Goal: Information Seeking & Learning: Check status

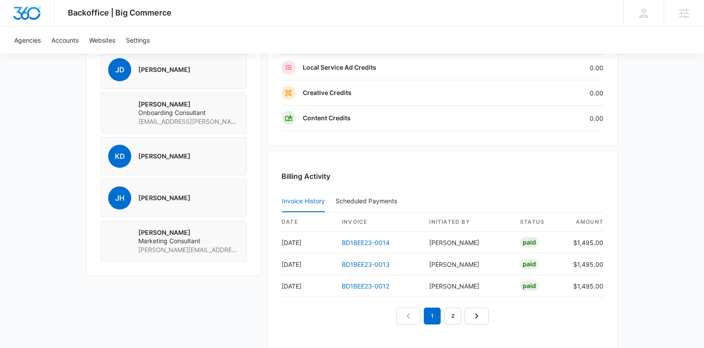
scroll to position [801, 0]
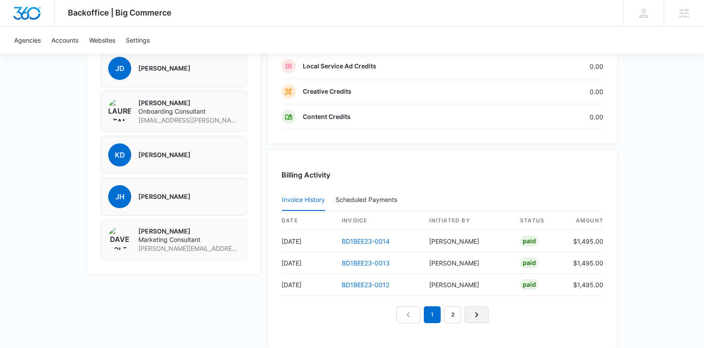
click at [477, 311] on icon "Next Page" at bounding box center [476, 314] width 11 height 11
click at [398, 314] on icon "Previous Page" at bounding box center [398, 314] width 11 height 11
click at [482, 310] on icon "Next Page" at bounding box center [486, 314] width 11 height 11
click at [489, 317] on icon "Next Page" at bounding box center [486, 314] width 11 height 11
click at [502, 314] on link "Next Page" at bounding box center [497, 314] width 24 height 17
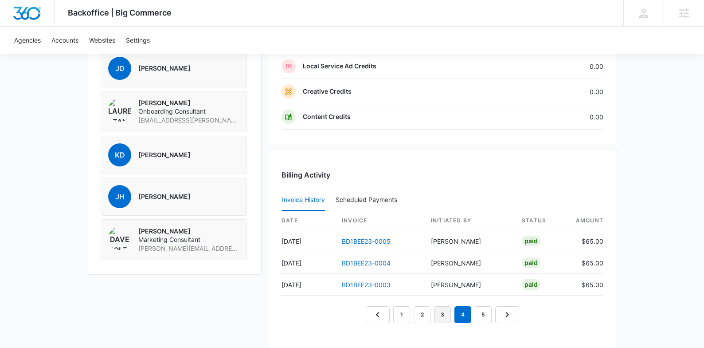
click at [446, 311] on link "3" at bounding box center [442, 314] width 17 height 17
click at [426, 309] on link "2" at bounding box center [422, 314] width 17 height 17
click at [407, 312] on link "1" at bounding box center [401, 314] width 17 height 17
click at [427, 311] on link "2" at bounding box center [422, 314] width 17 height 17
click at [360, 283] on link "BD1BEE23-0009" at bounding box center [366, 285] width 49 height 8
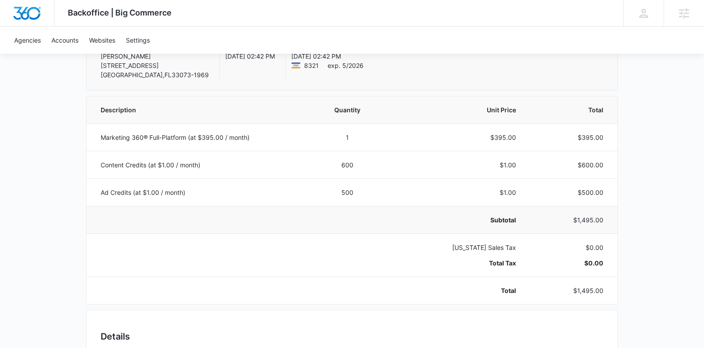
scroll to position [132, 0]
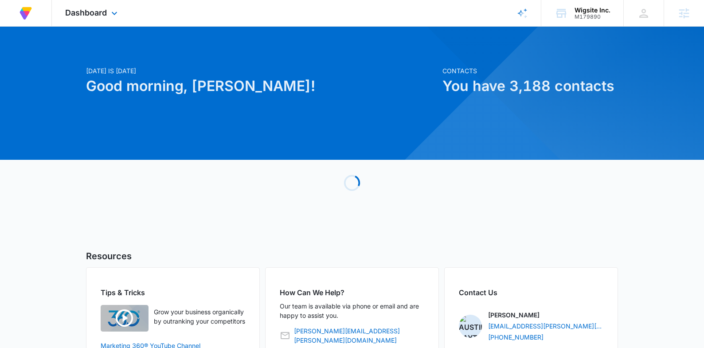
click at [115, 19] on div "Dashboard Apps Reputation Forms CRM Email Social Payments Content Ads Intellige…" at bounding box center [92, 13] width 81 height 26
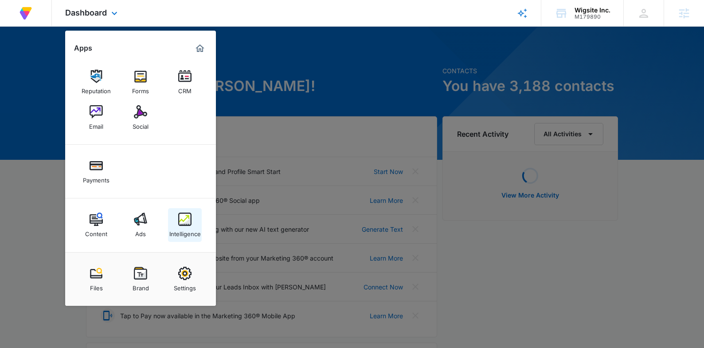
click at [180, 224] on img at bounding box center [184, 218] width 13 height 13
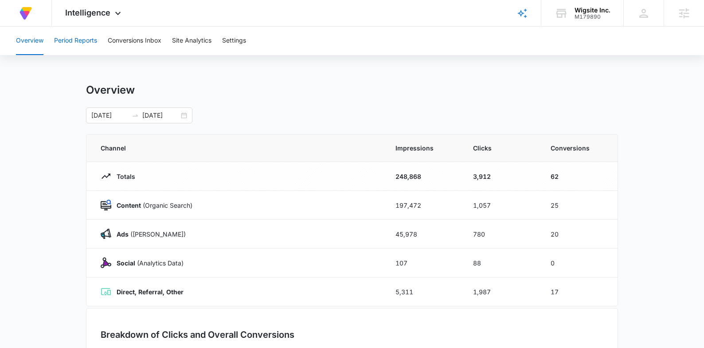
click at [86, 45] on button "Period Reports" at bounding box center [75, 41] width 43 height 28
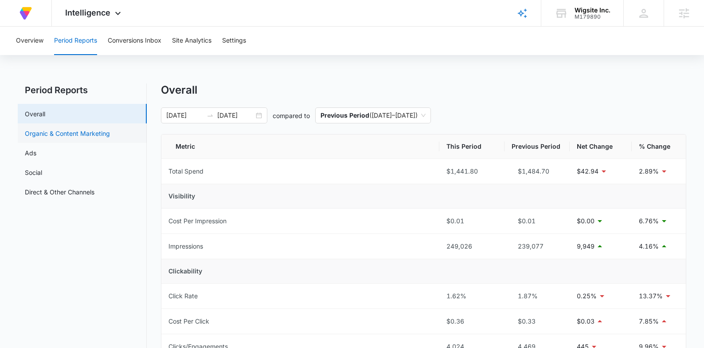
click at [47, 129] on link "Organic & Content Marketing" at bounding box center [67, 133] width 85 height 9
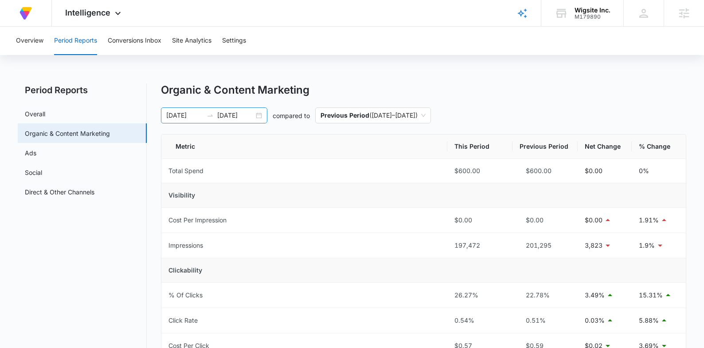
click at [239, 119] on input "08/13/2025" at bounding box center [235, 115] width 37 height 10
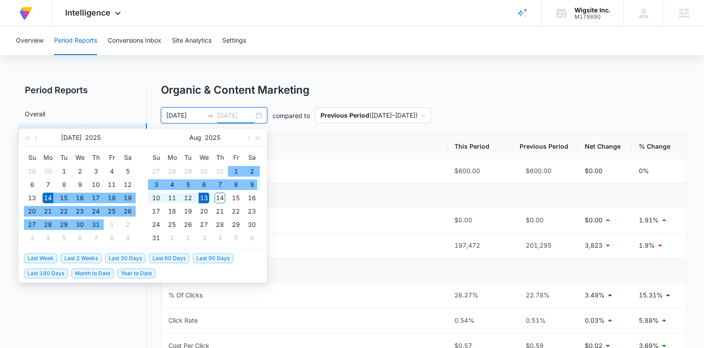
type input "08/13/2025"
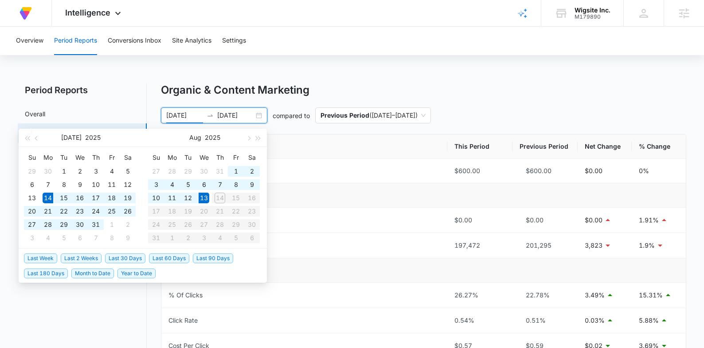
click at [170, 114] on input "07/14/2025" at bounding box center [184, 115] width 37 height 10
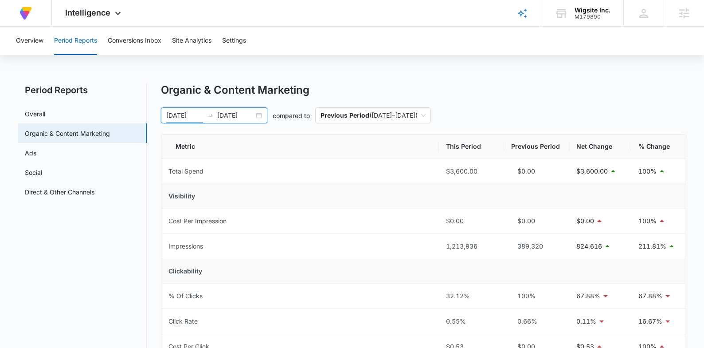
click at [175, 115] on input "02/14/2025" at bounding box center [184, 115] width 37 height 10
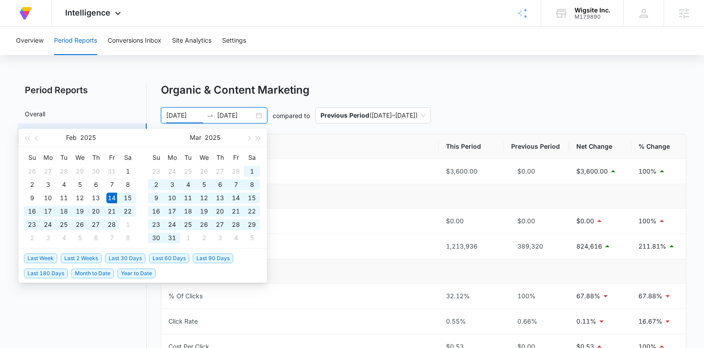
click at [173, 114] on input "02/14/2025" at bounding box center [184, 115] width 37 height 10
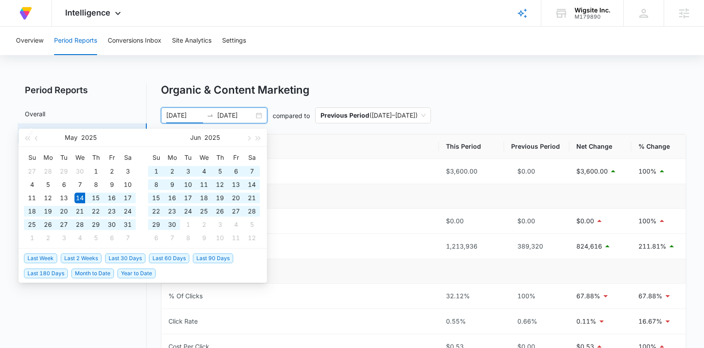
type input "[DATE]"
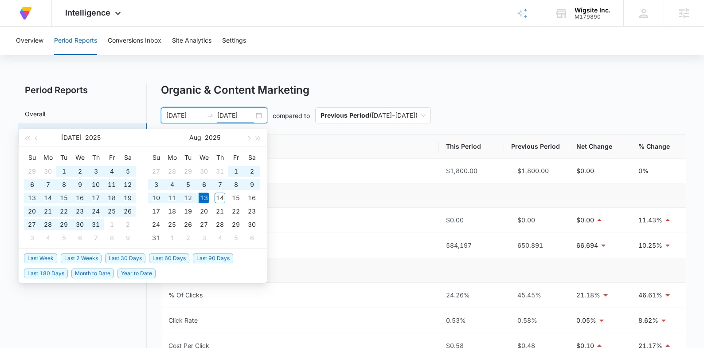
click at [591, 122] on div "05/14/2025 08/13/2025 compared to Previous Period ( 02/11/2025 – 05/13/2025 )" at bounding box center [424, 115] width 526 height 16
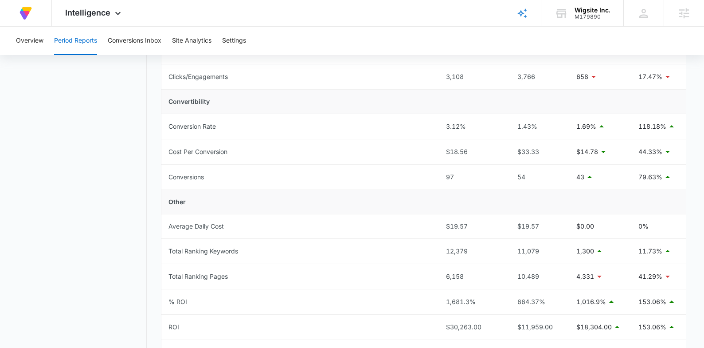
scroll to position [354, 0]
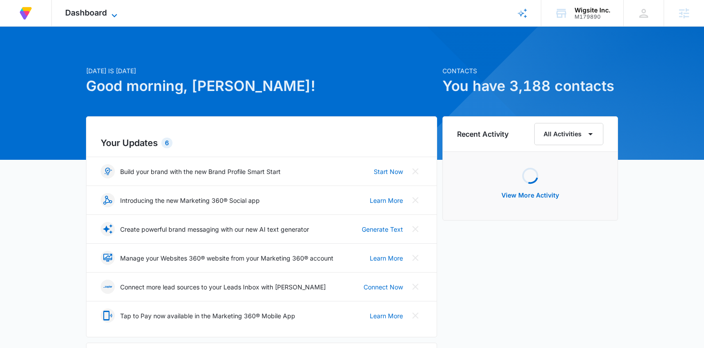
click at [98, 13] on span "Dashboard" at bounding box center [86, 12] width 42 height 9
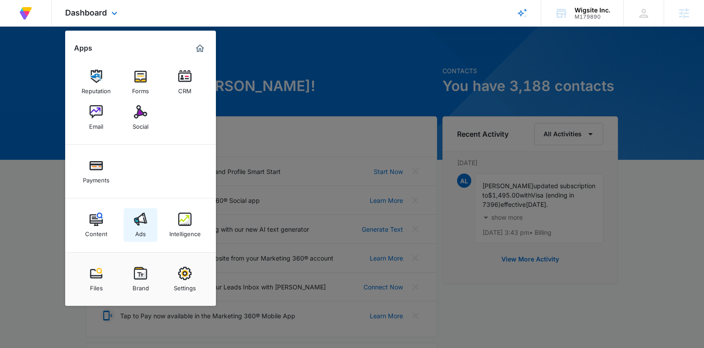
click at [150, 229] on link "Ads" at bounding box center [141, 225] width 34 height 34
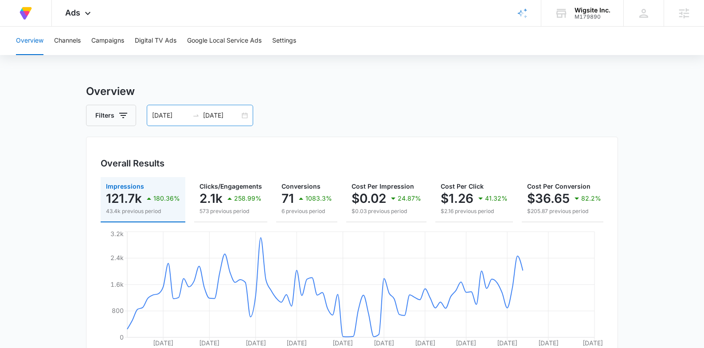
click at [207, 117] on input "[DATE]" at bounding box center [221, 115] width 37 height 10
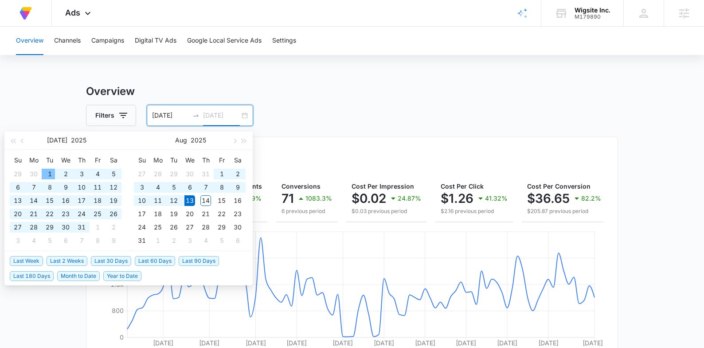
type input "[DATE]"
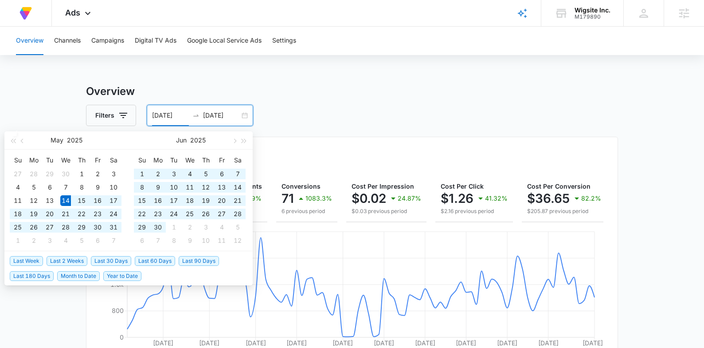
click at [156, 115] on input "05/14/2025" at bounding box center [170, 115] width 37 height 10
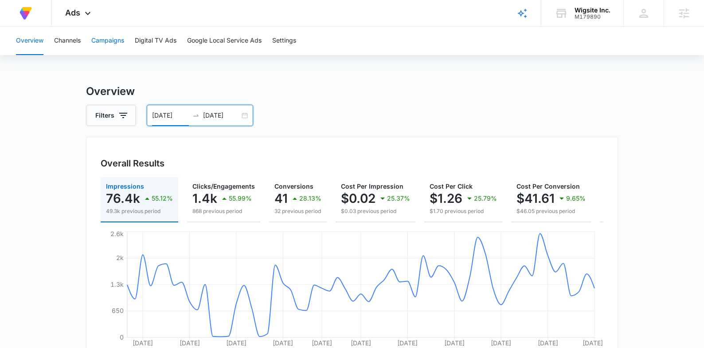
type input "[DATE]"
click at [97, 41] on button "Campaigns" at bounding box center [107, 41] width 33 height 28
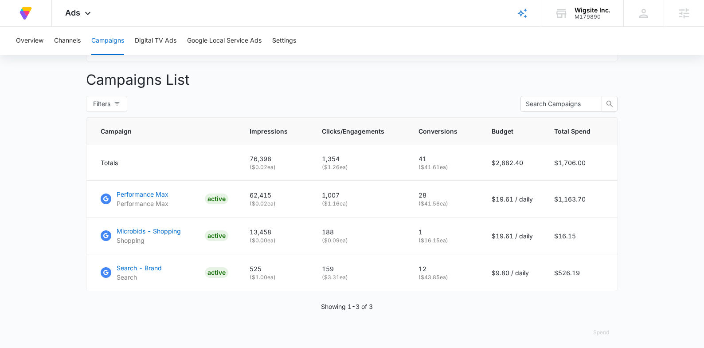
scroll to position [316, 0]
click at [141, 198] on p "Performance Max" at bounding box center [143, 193] width 52 height 9
